Goal: Transaction & Acquisition: Purchase product/service

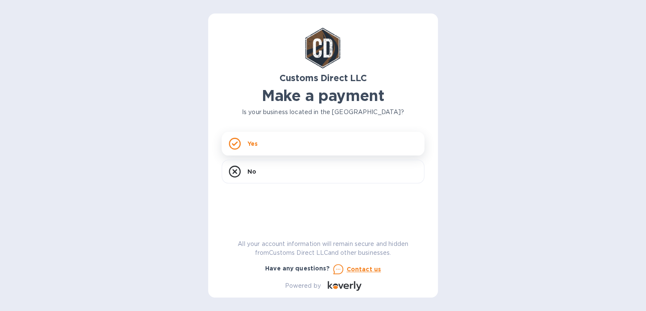
click at [238, 144] on icon at bounding box center [235, 144] width 12 height 12
click at [257, 144] on p "Yes" at bounding box center [252, 143] width 10 height 8
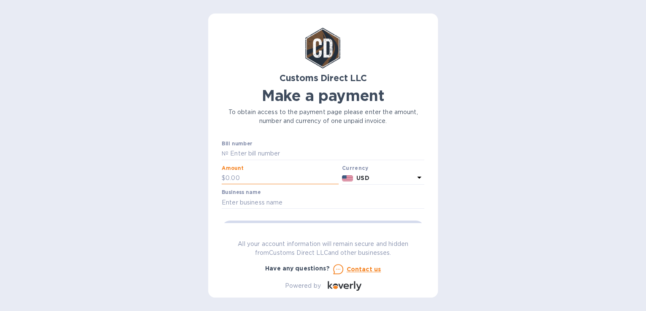
click at [239, 177] on input "text" at bounding box center [282, 178] width 113 height 13
type input "205"
click at [248, 203] on input "text" at bounding box center [323, 202] width 203 height 13
type input "[PERSON_NAME] Equipment"
click at [255, 179] on input "205" at bounding box center [282, 178] width 113 height 13
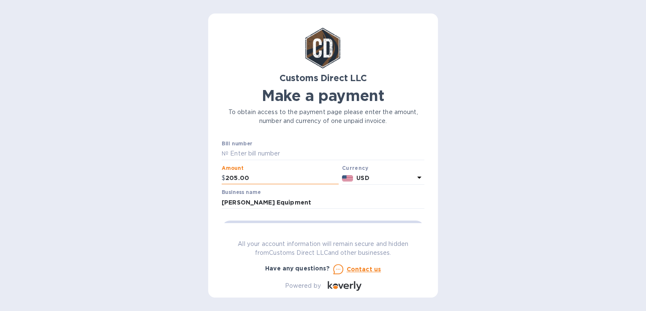
click at [269, 176] on input "205.00" at bounding box center [282, 178] width 113 height 13
type input "205"
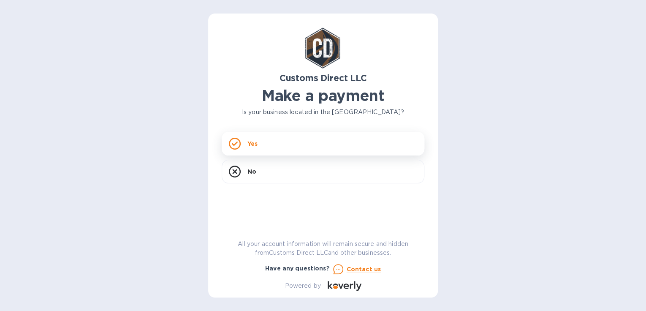
click at [245, 145] on div "Yes" at bounding box center [323, 144] width 203 height 24
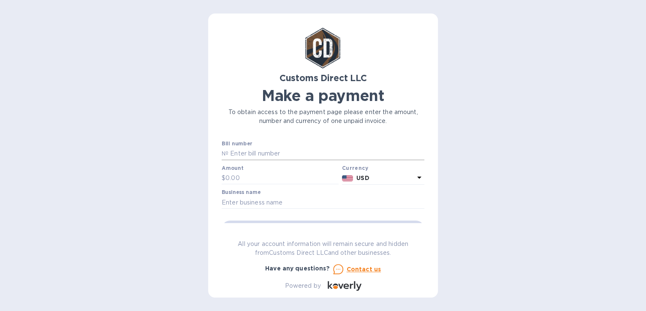
click at [237, 151] on input "text" at bounding box center [326, 153] width 196 height 13
paste input "MELEQUMW8"
type input "MELEQUMW8"
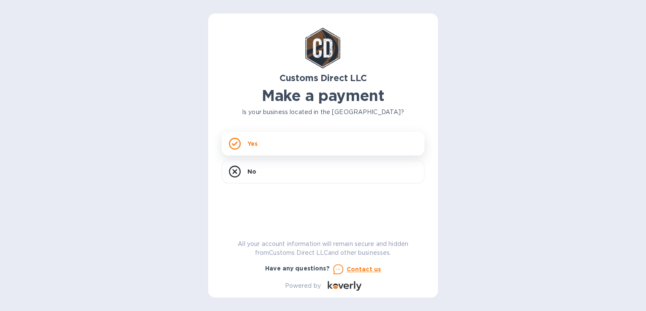
click at [258, 149] on div "Yes" at bounding box center [323, 144] width 203 height 24
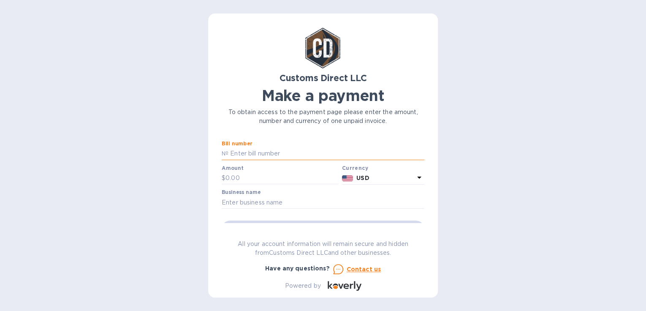
click at [241, 155] on input "text" at bounding box center [326, 153] width 196 height 13
paste input "B00056210"
type input "B00056210"
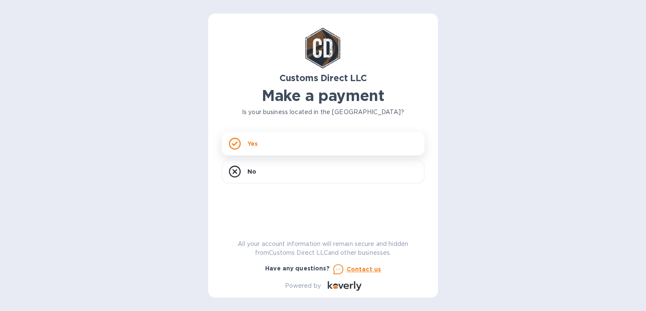
click at [258, 150] on div "Yes" at bounding box center [323, 144] width 203 height 24
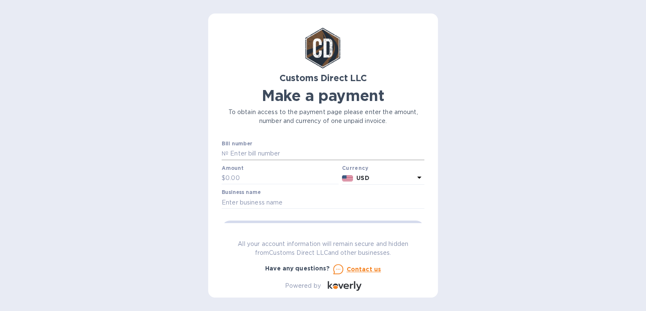
click at [228, 152] on input "text" at bounding box center [326, 153] width 196 height 13
paste input "B00056210"
type input "B00056210"
click at [247, 175] on input "text" at bounding box center [282, 178] width 113 height 13
type input "205"
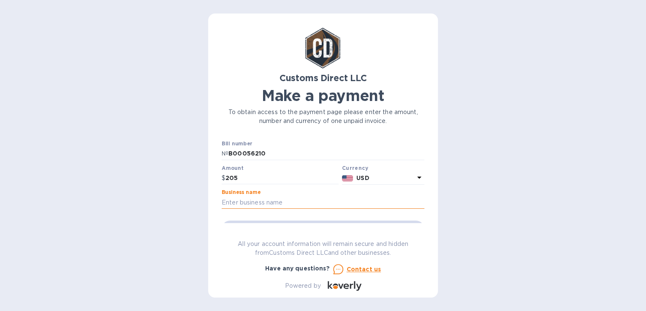
click at [252, 204] on input "text" at bounding box center [323, 202] width 203 height 13
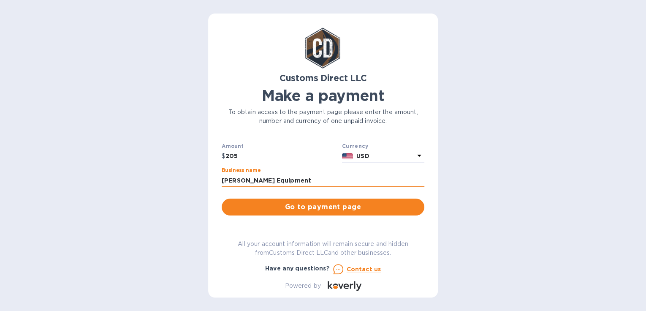
scroll to position [34, 0]
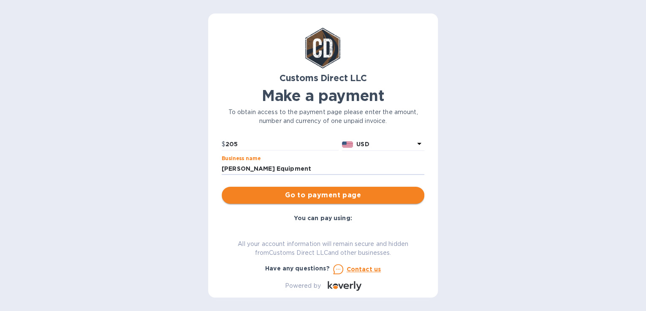
type input "[PERSON_NAME] Equipment"
click at [274, 194] on span "Go to payment page" at bounding box center [322, 195] width 189 height 10
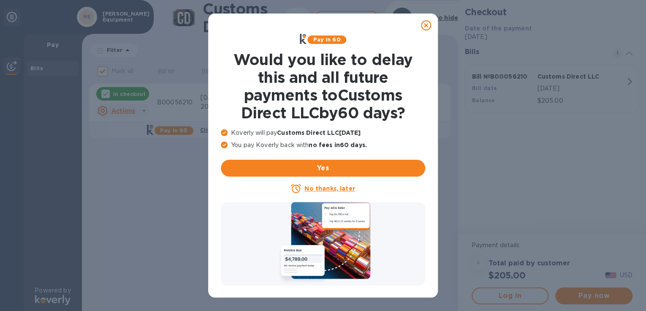
click at [424, 26] on icon at bounding box center [426, 25] width 10 height 10
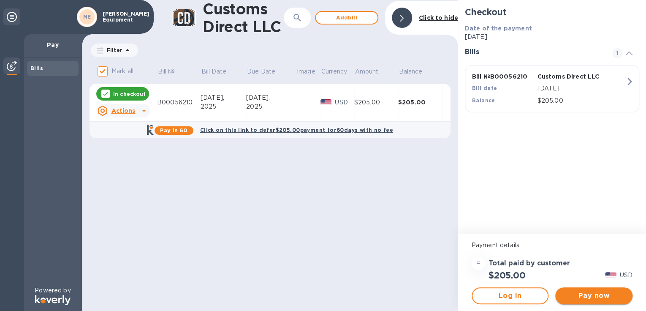
click at [596, 296] on span "Pay now" at bounding box center [594, 296] width 64 height 10
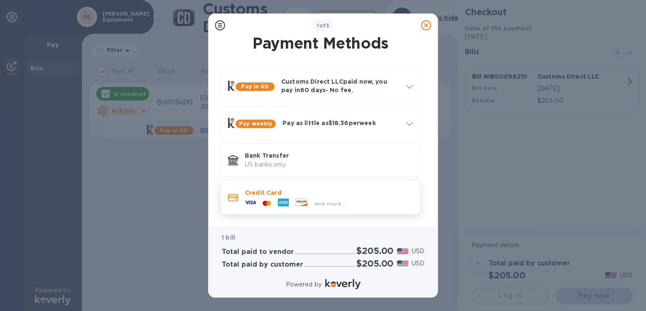
scroll to position [5, 0]
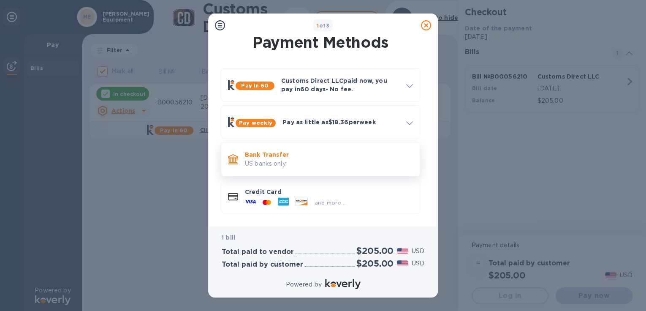
click at [273, 160] on p "US banks only." at bounding box center [329, 163] width 168 height 9
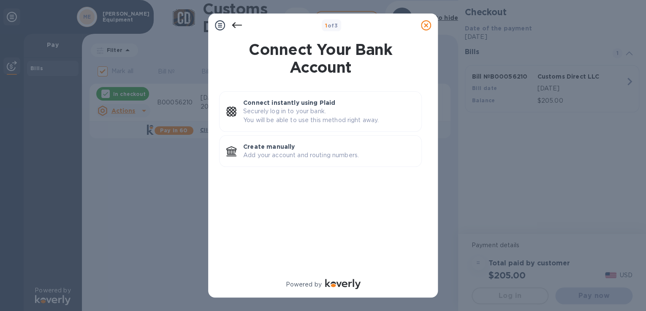
click at [234, 24] on icon at bounding box center [237, 25] width 10 height 10
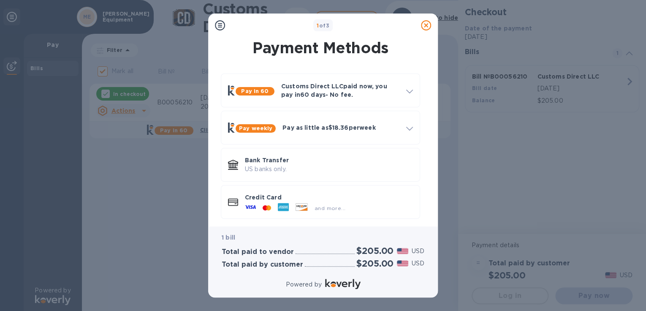
click at [274, 202] on div "and more..." at bounding box center [295, 207] width 107 height 13
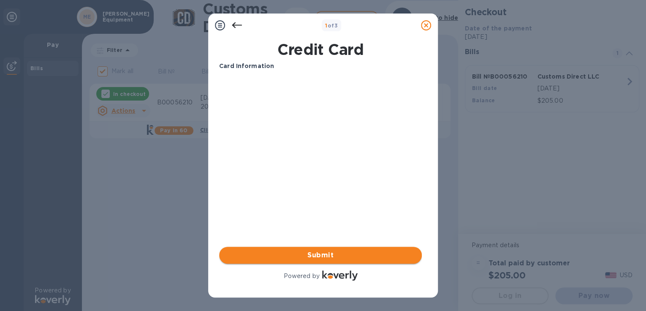
click at [343, 260] on button "Submit" at bounding box center [320, 255] width 203 height 17
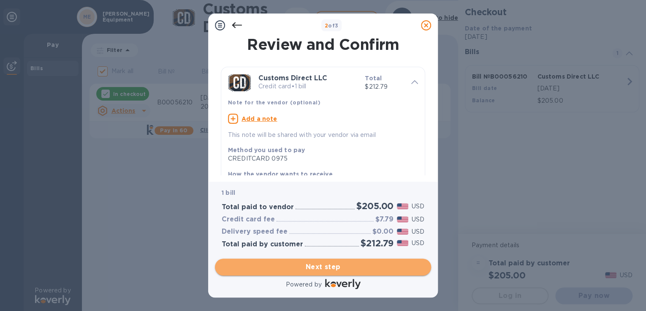
click at [334, 268] on span "Next step" at bounding box center [323, 267] width 203 height 10
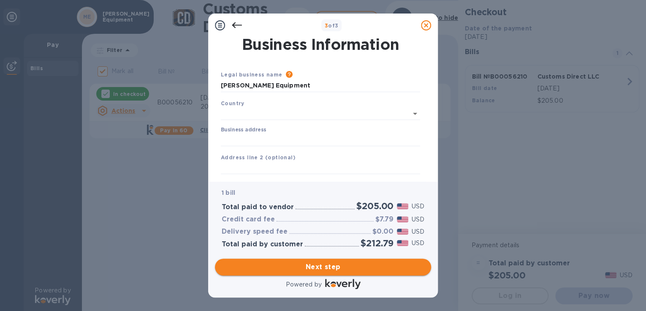
type input "[GEOGRAPHIC_DATA]"
click at [288, 135] on input "Business address" at bounding box center [320, 138] width 199 height 13
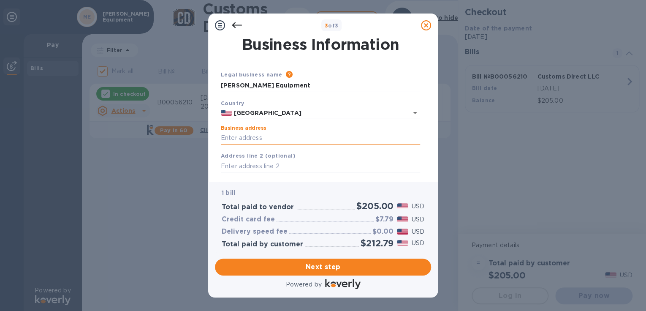
type input "[STREET_ADDRESS] west"
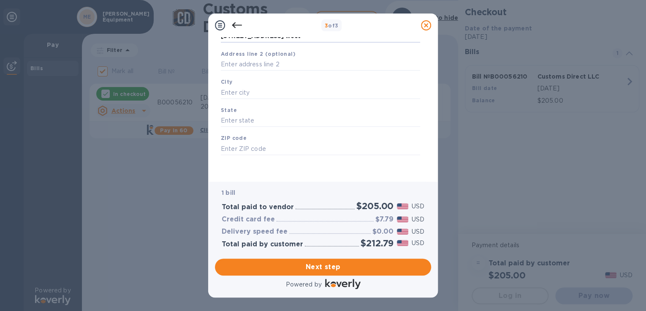
scroll to position [103, 0]
click at [289, 87] on input "text" at bounding box center [320, 92] width 199 height 13
type input "Morristown"
click at [272, 118] on input "text" at bounding box center [320, 120] width 199 height 13
type input "MN"
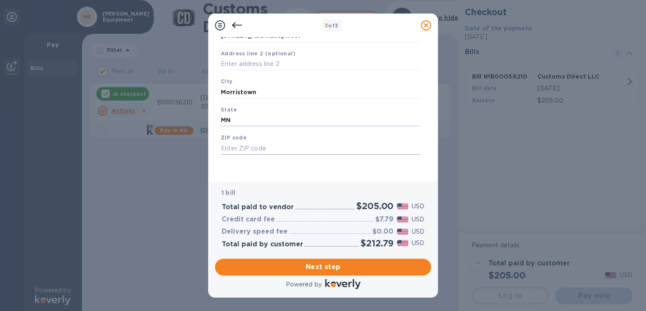
click at [247, 149] on input "text" at bounding box center [320, 148] width 199 height 13
type input "55052"
click at [321, 268] on span "Next step" at bounding box center [323, 267] width 203 height 10
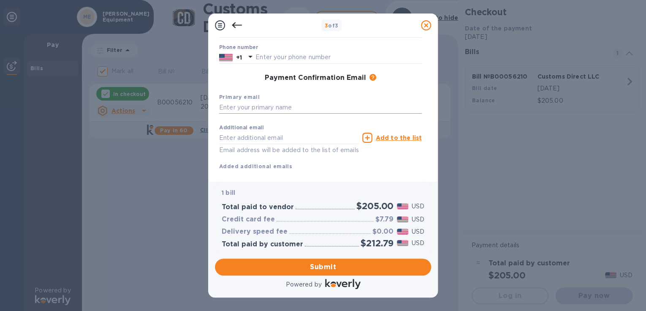
click at [281, 111] on input "text" at bounding box center [320, 107] width 203 height 13
type input "[EMAIL_ADDRESS][DOMAIN_NAME]"
type input "[PERSON_NAME]"
type input "5078385507"
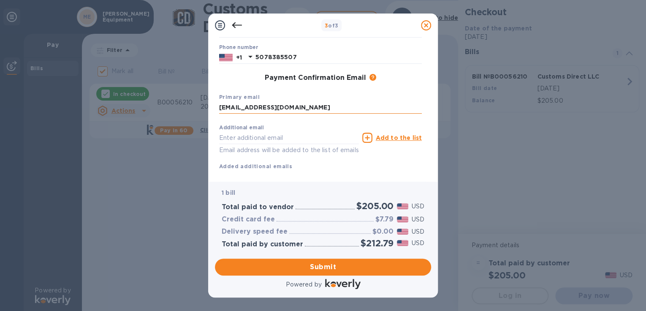
type input "[EMAIL_ADDRESS][DOMAIN_NAME]"
click at [293, 265] on span "Submit" at bounding box center [323, 267] width 203 height 10
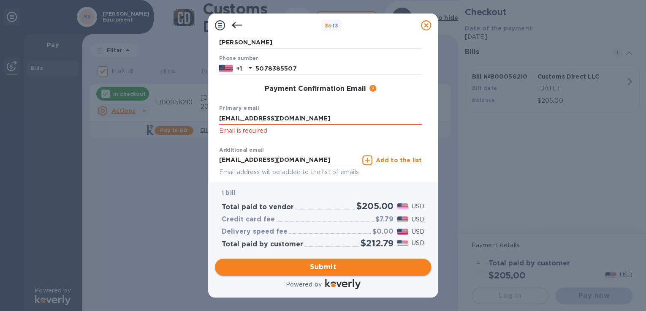
scroll to position [114, 0]
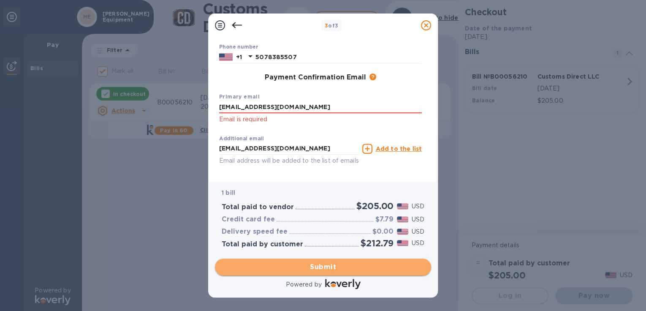
click at [296, 265] on span "Submit" at bounding box center [323, 267] width 203 height 10
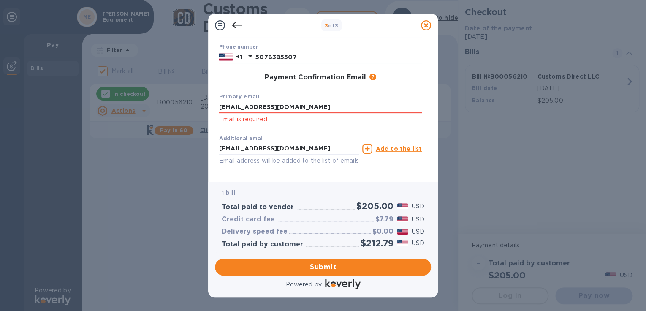
drag, startPoint x: 304, startPoint y: 106, endPoint x: 206, endPoint y: 117, distance: 98.9
click at [206, 117] on div "3 of 3 Payment Contact Information First name [PERSON_NAME] First name is a req…" at bounding box center [323, 155] width 646 height 311
type input "[EMAIL_ADDRESS][DOMAIN_NAME]"
click at [338, 267] on span "Submit" at bounding box center [323, 267] width 203 height 10
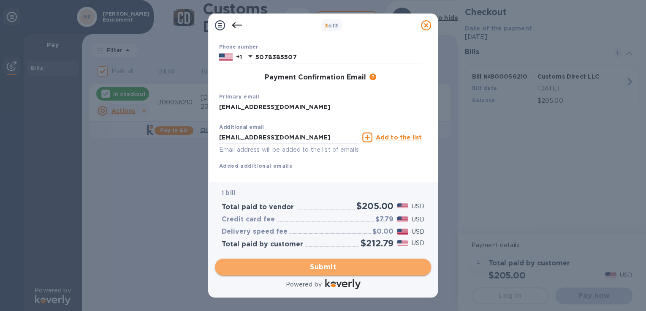
click at [338, 266] on span "Submit" at bounding box center [323, 267] width 203 height 10
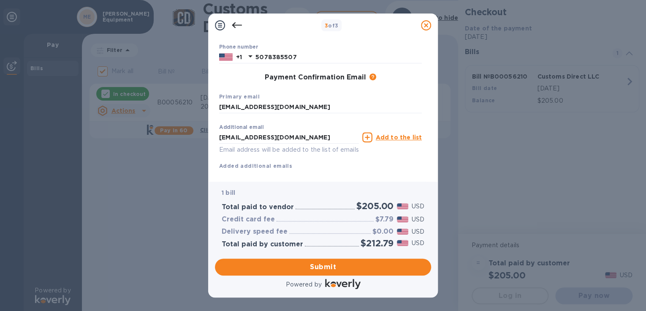
click at [291, 150] on p "Email address will be added to the list of emails" at bounding box center [289, 150] width 140 height 10
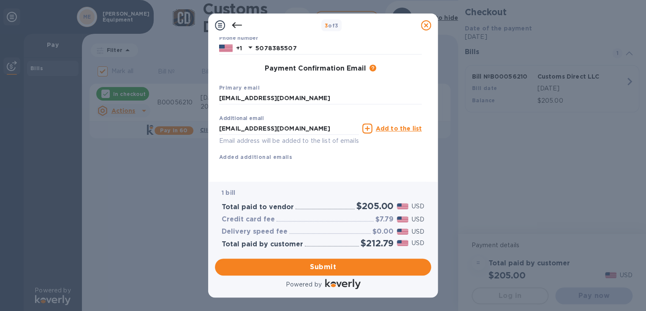
scroll to position [0, 0]
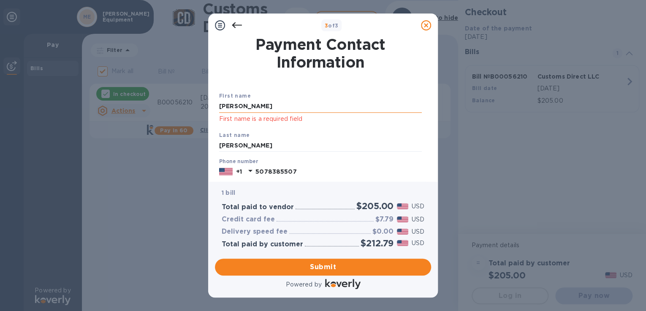
click at [293, 110] on input "[PERSON_NAME]" at bounding box center [320, 106] width 203 height 13
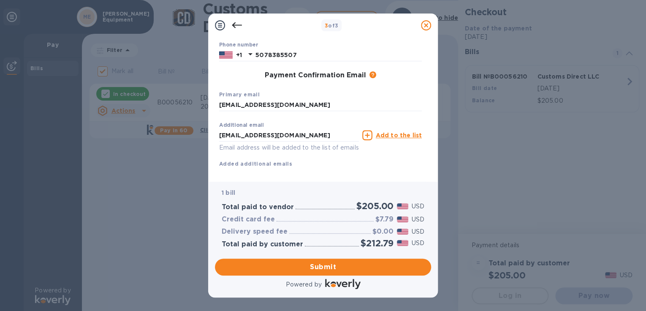
scroll to position [134, 0]
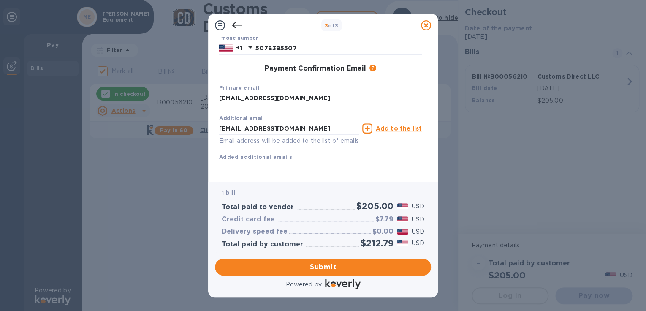
type input "[PERSON_NAME]"
drag, startPoint x: 299, startPoint y: 90, endPoint x: 218, endPoint y: 91, distance: 80.7
click at [218, 91] on div "First name [PERSON_NAME] First name is a required field Last name [PERSON_NAME]…" at bounding box center [321, 58] width 206 height 210
type input "[EMAIL_ADDRESS][DOMAIN_NAME]"
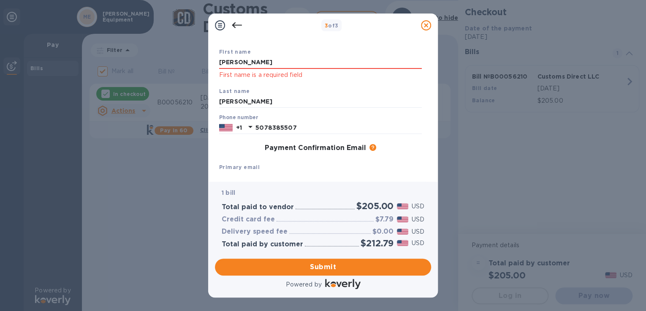
scroll to position [0, 0]
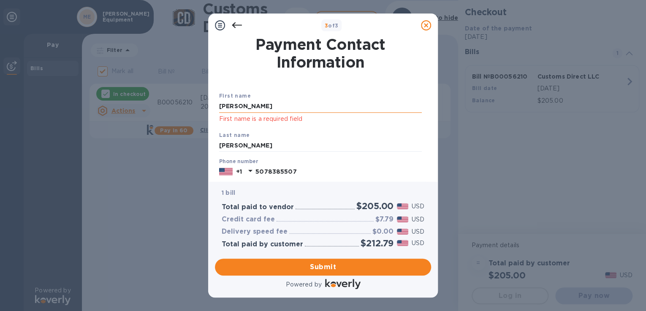
click at [260, 106] on input "[PERSON_NAME]" at bounding box center [320, 106] width 203 height 13
type input "[PERSON_NAME]"
click at [295, 265] on span "Submit" at bounding box center [323, 267] width 203 height 10
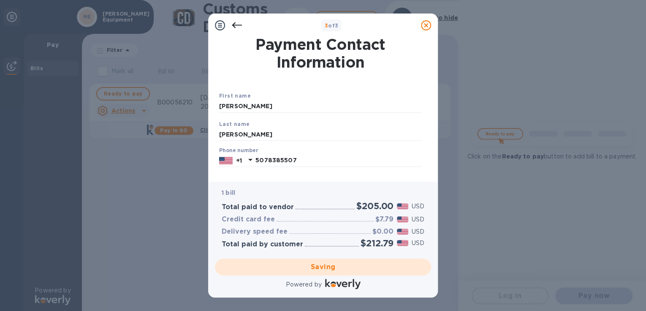
checkbox input "false"
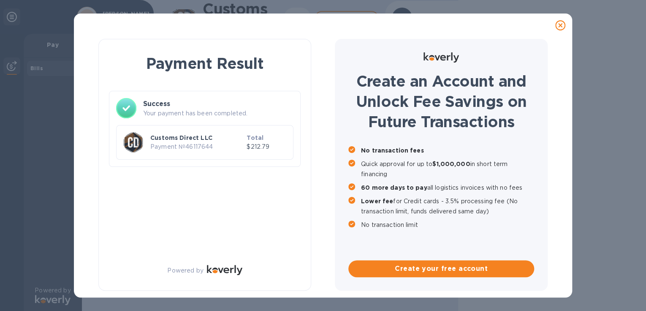
click at [561, 30] on div at bounding box center [560, 25] width 17 height 17
